Goal: Task Accomplishment & Management: Use online tool/utility

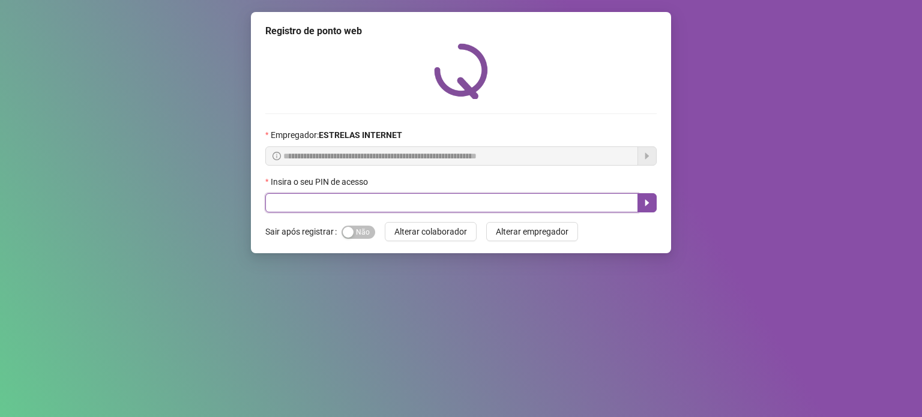
click at [416, 205] on input "text" at bounding box center [451, 202] width 373 height 19
type input "*****"
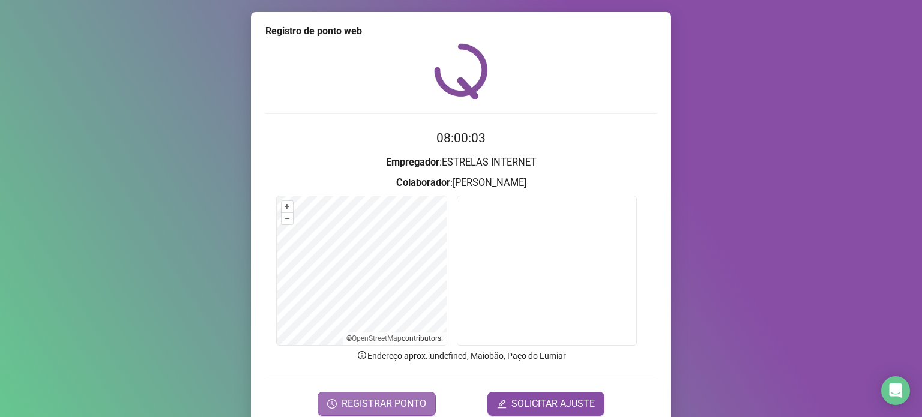
click at [331, 408] on button "REGISTRAR PONTO" at bounding box center [377, 404] width 118 height 24
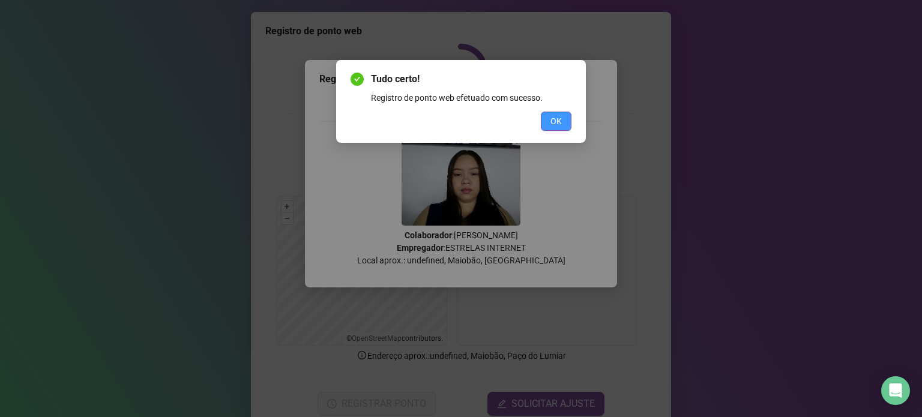
click at [557, 128] on button "OK" at bounding box center [556, 121] width 31 height 19
